Goal: Task Accomplishment & Management: Manage account settings

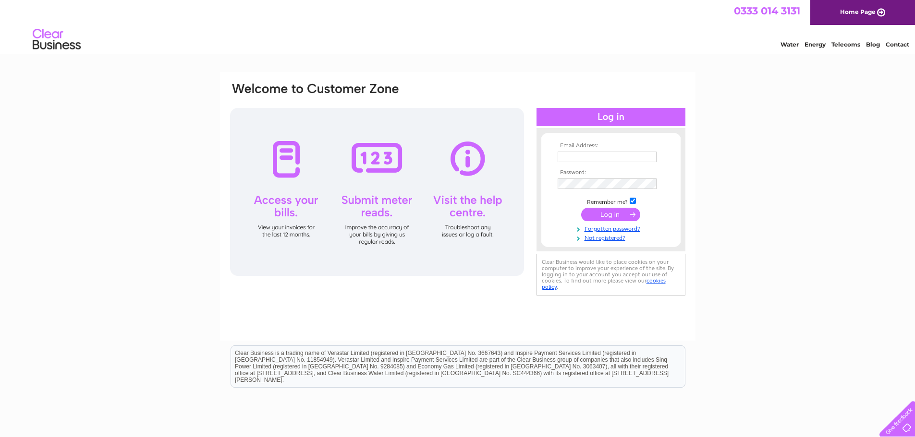
type input "[EMAIL_ADDRESS][DOMAIN_NAME]"
click at [610, 217] on input "submit" at bounding box center [610, 214] width 59 height 13
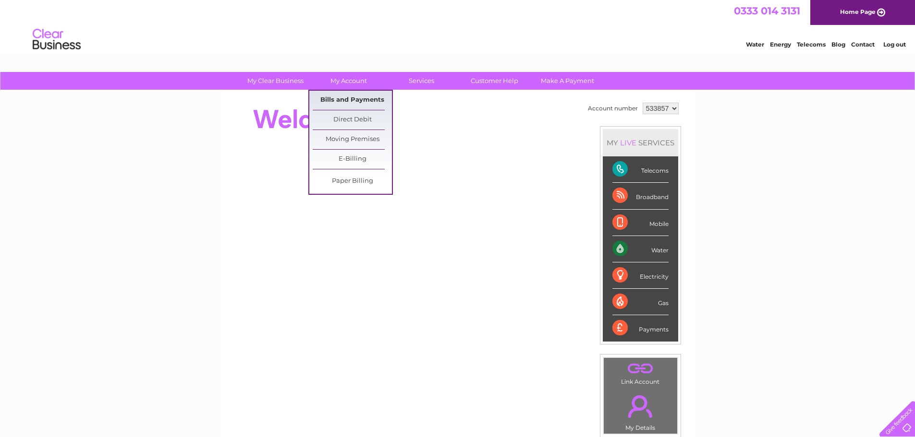
click at [367, 101] on link "Bills and Payments" at bounding box center [352, 100] width 79 height 19
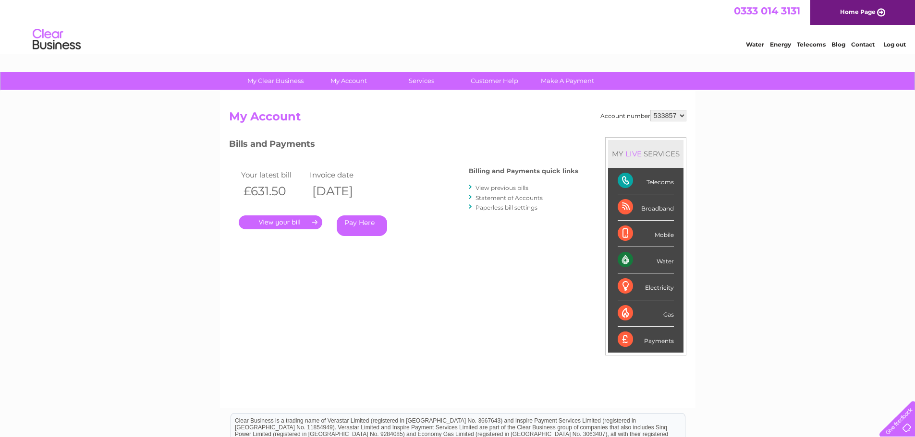
click at [500, 189] on link "View previous bills" at bounding box center [501, 187] width 53 height 7
